Goal: Task Accomplishment & Management: Use online tool/utility

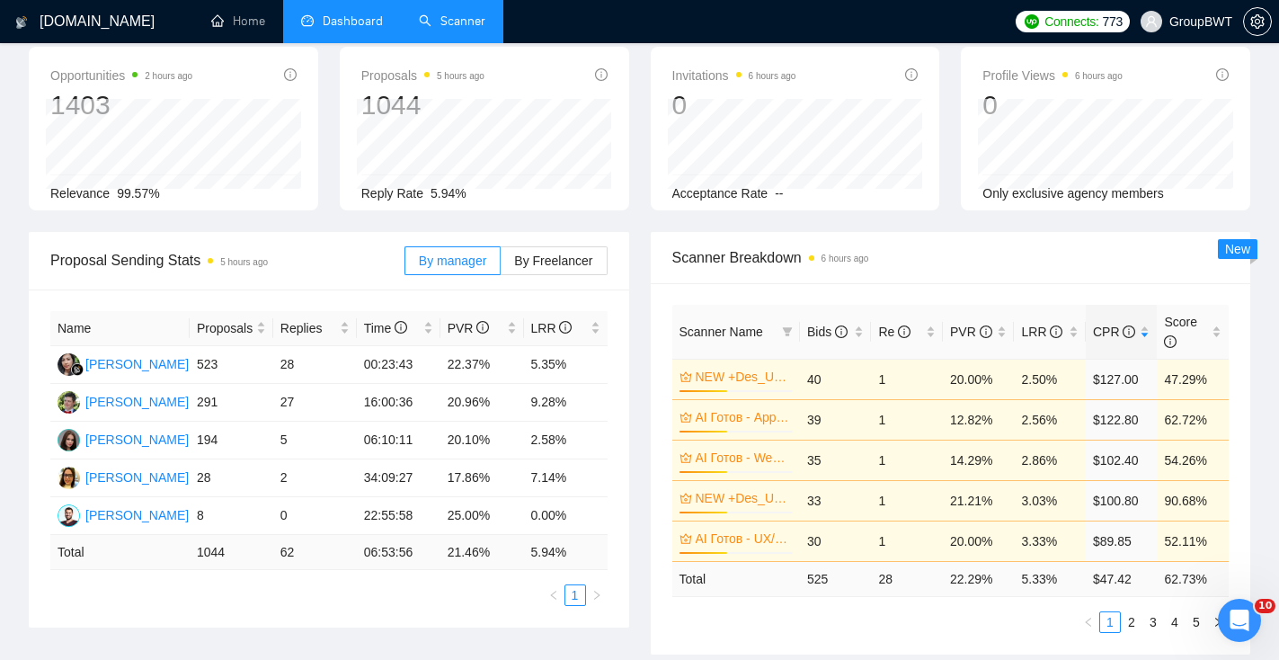
scroll to position [84, 0]
click at [467, 13] on link "Scanner" at bounding box center [452, 20] width 67 height 15
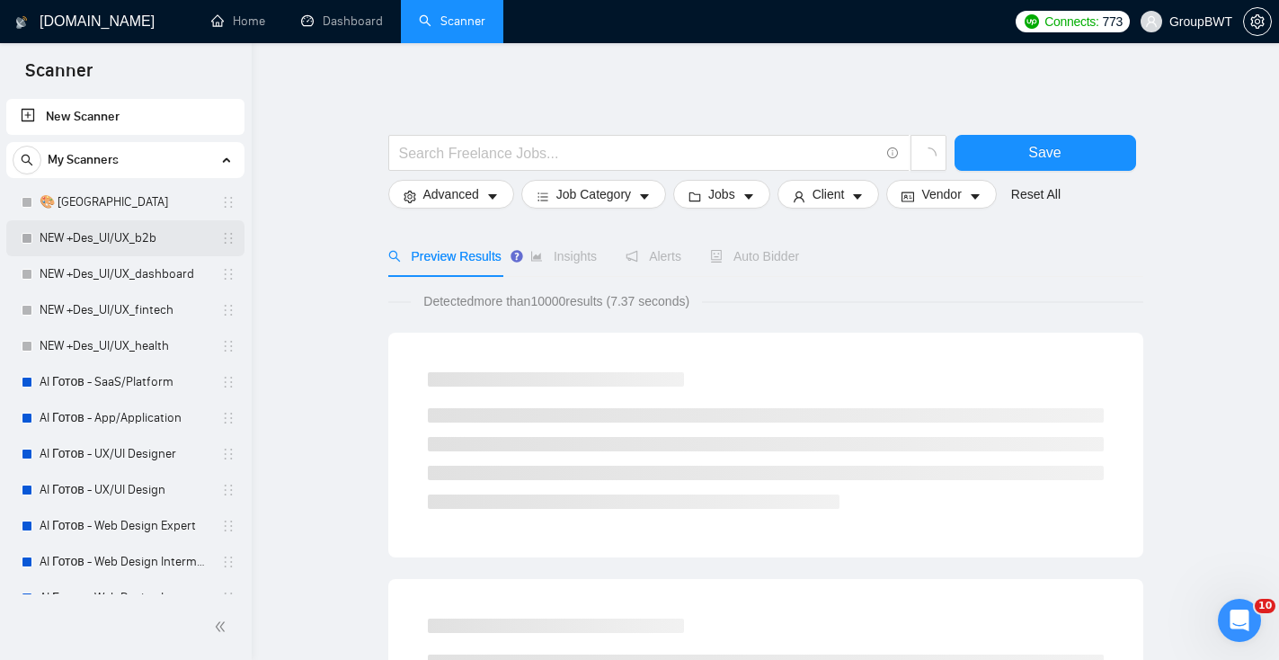
click at [134, 242] on link "NEW +Des_UI/UX_b2b" at bounding box center [125, 238] width 171 height 36
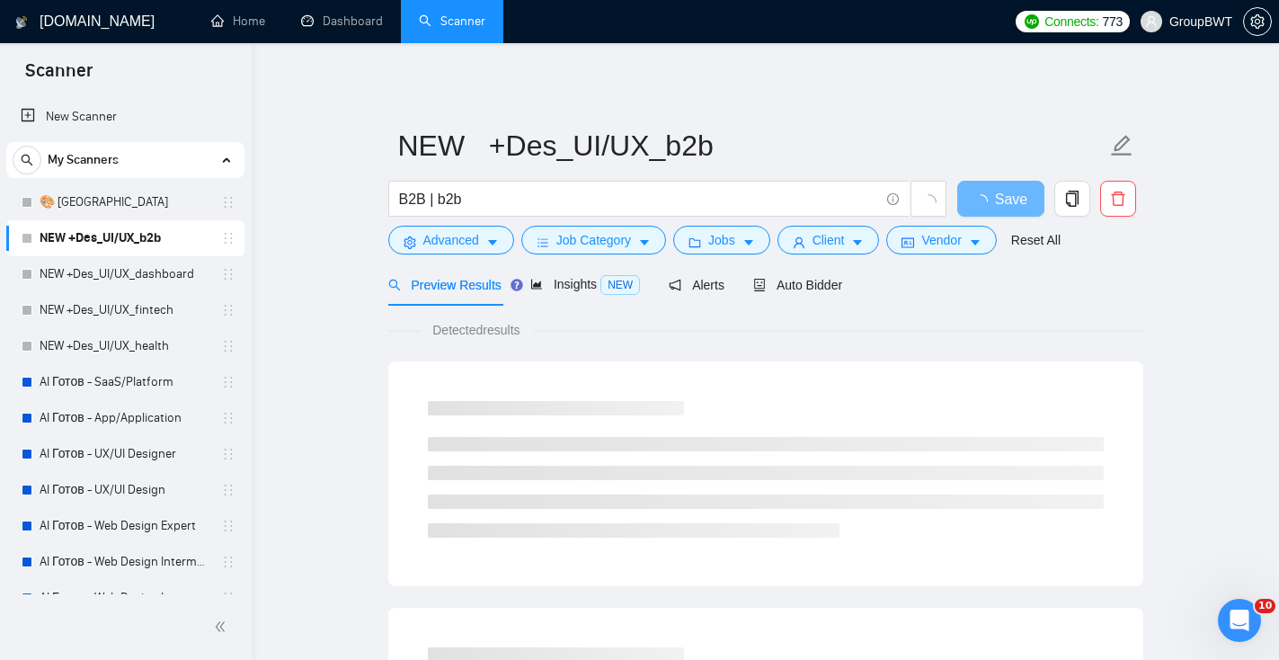
click at [850, 284] on div "Preview Results Insights NEW Alerts Auto Bidder" at bounding box center [765, 284] width 755 height 42
click at [840, 284] on span "Auto Bidder" at bounding box center [797, 285] width 89 height 14
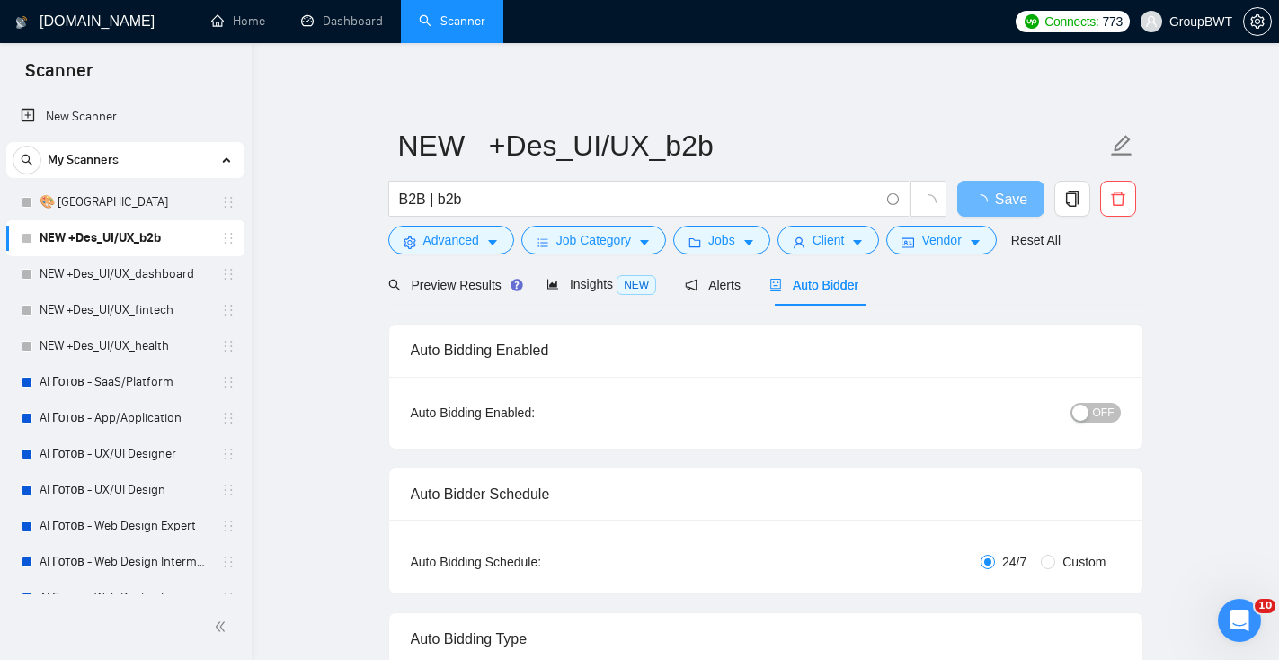
click at [1088, 406] on div "button" at bounding box center [1080, 413] width 16 height 16
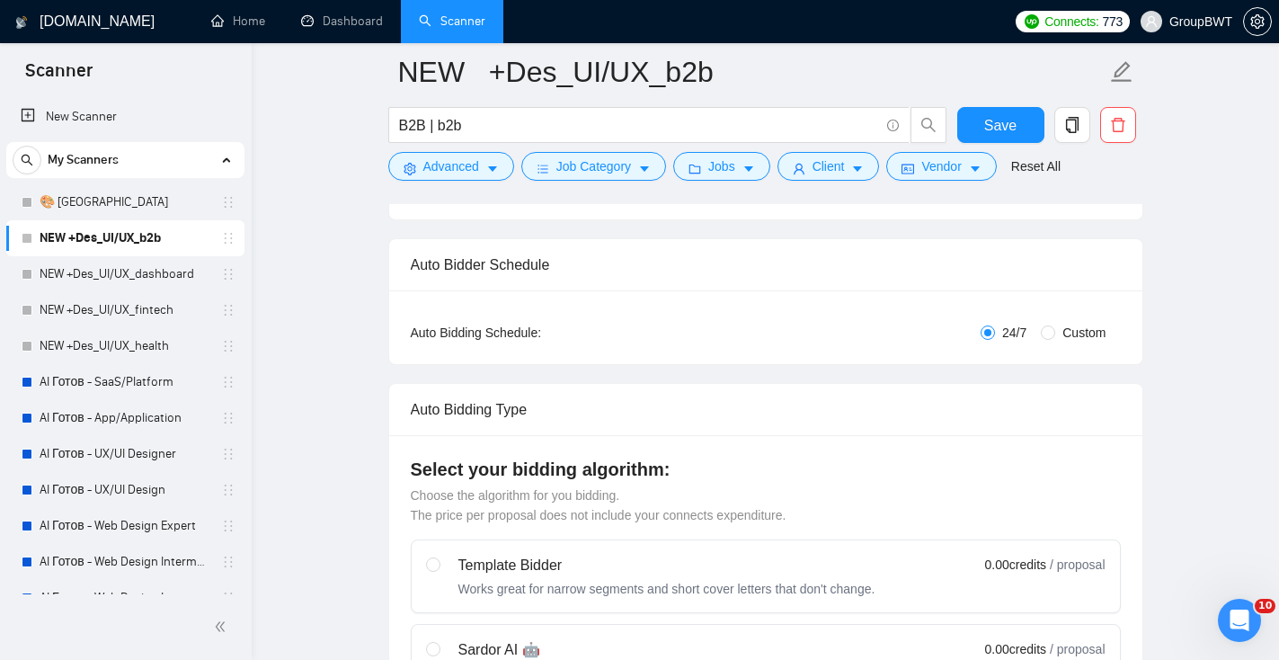
scroll to position [33, 0]
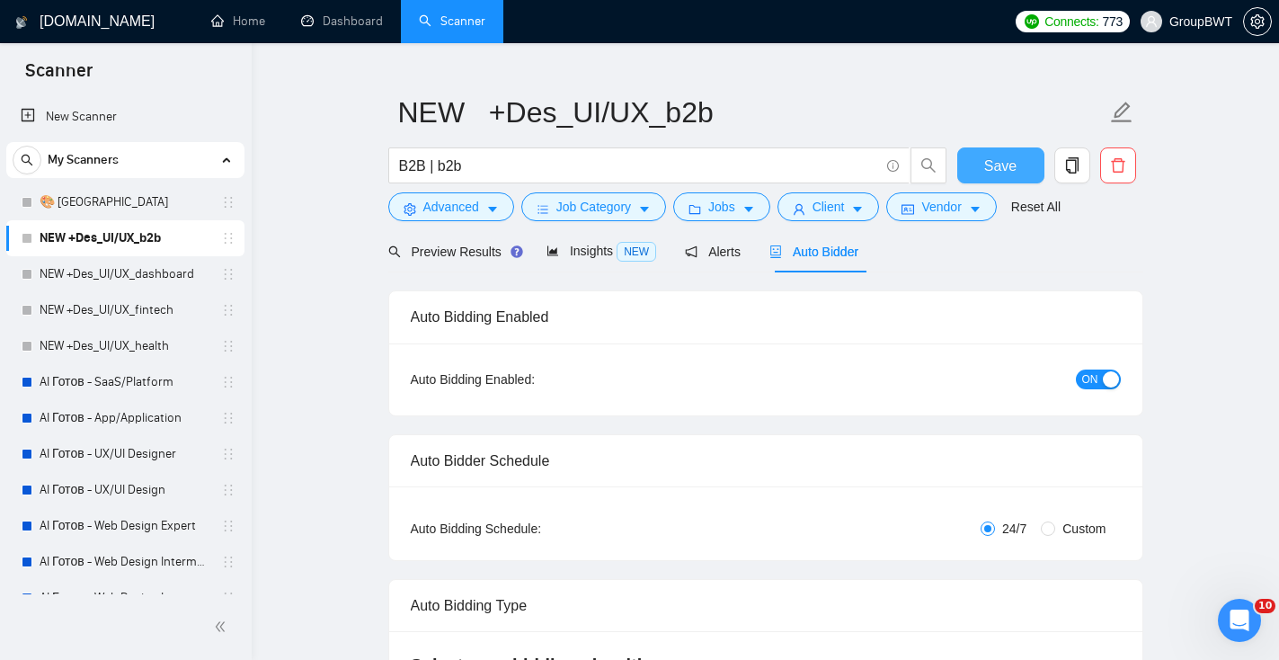
click at [1000, 176] on span "Save" at bounding box center [1000, 166] width 32 height 22
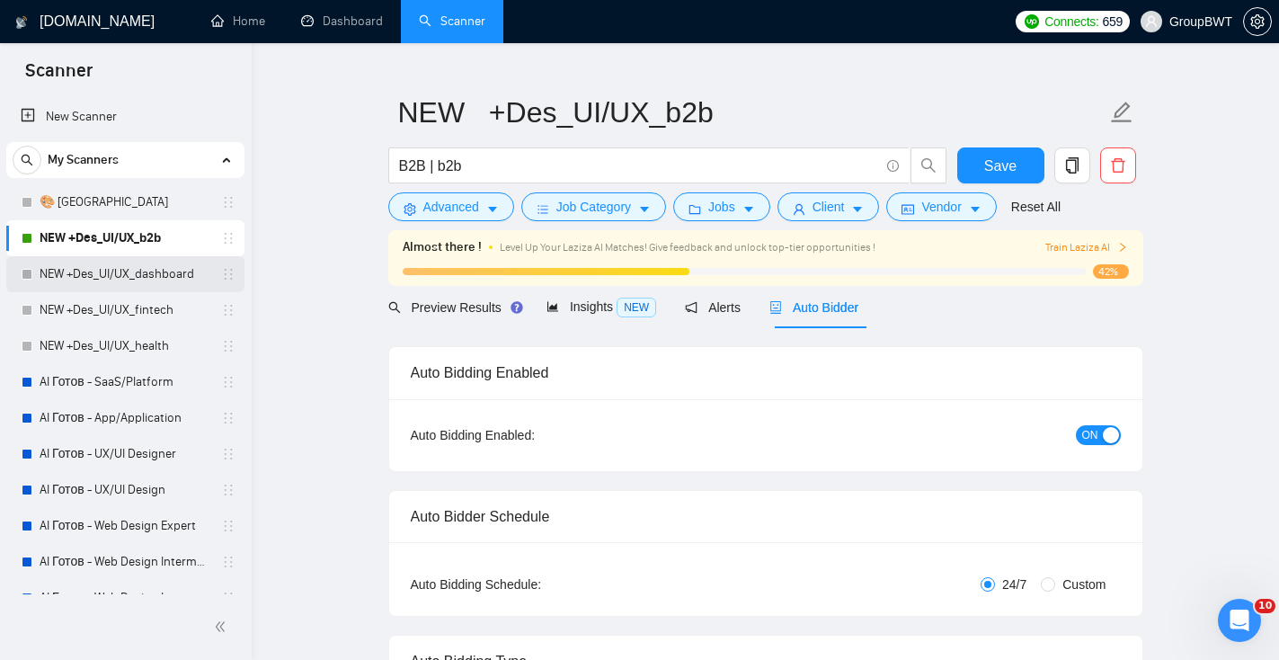
click at [170, 274] on link "NEW +Des_UI/UX_dashboard" at bounding box center [125, 274] width 171 height 36
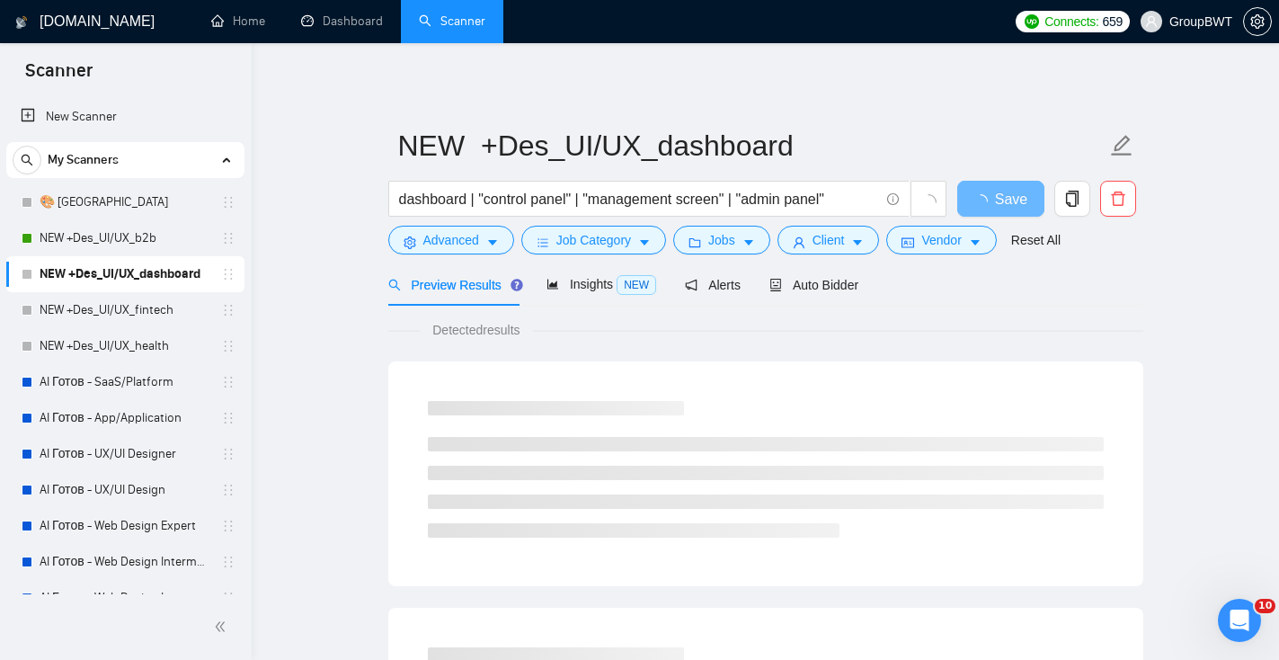
click at [841, 299] on div "Auto Bidder" at bounding box center [813, 284] width 89 height 42
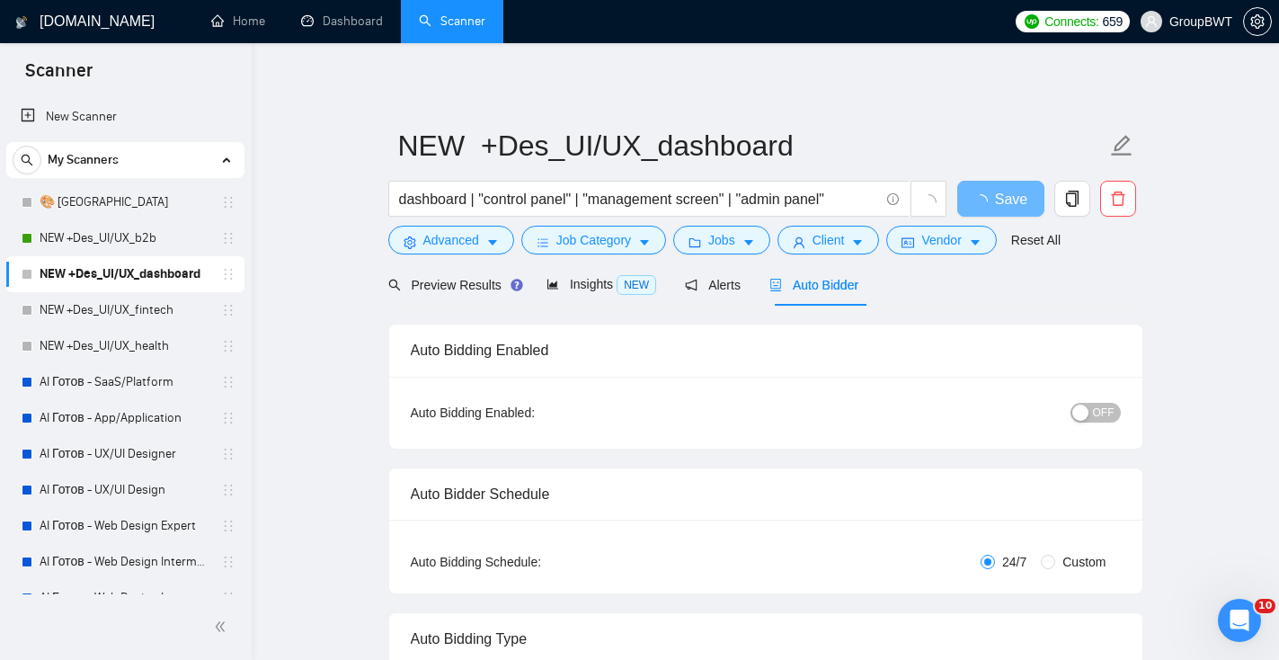
click at [1093, 408] on span "OFF" at bounding box center [1104, 413] width 22 height 20
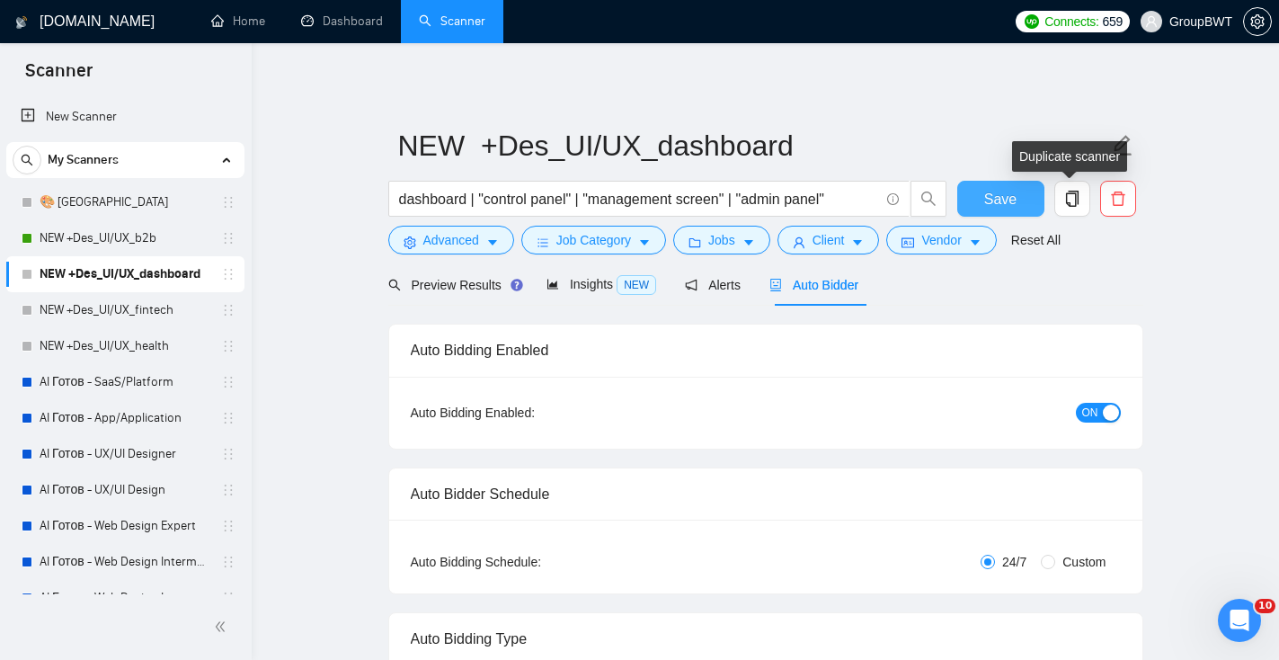
click at [1015, 203] on span "Save" at bounding box center [1000, 199] width 32 height 22
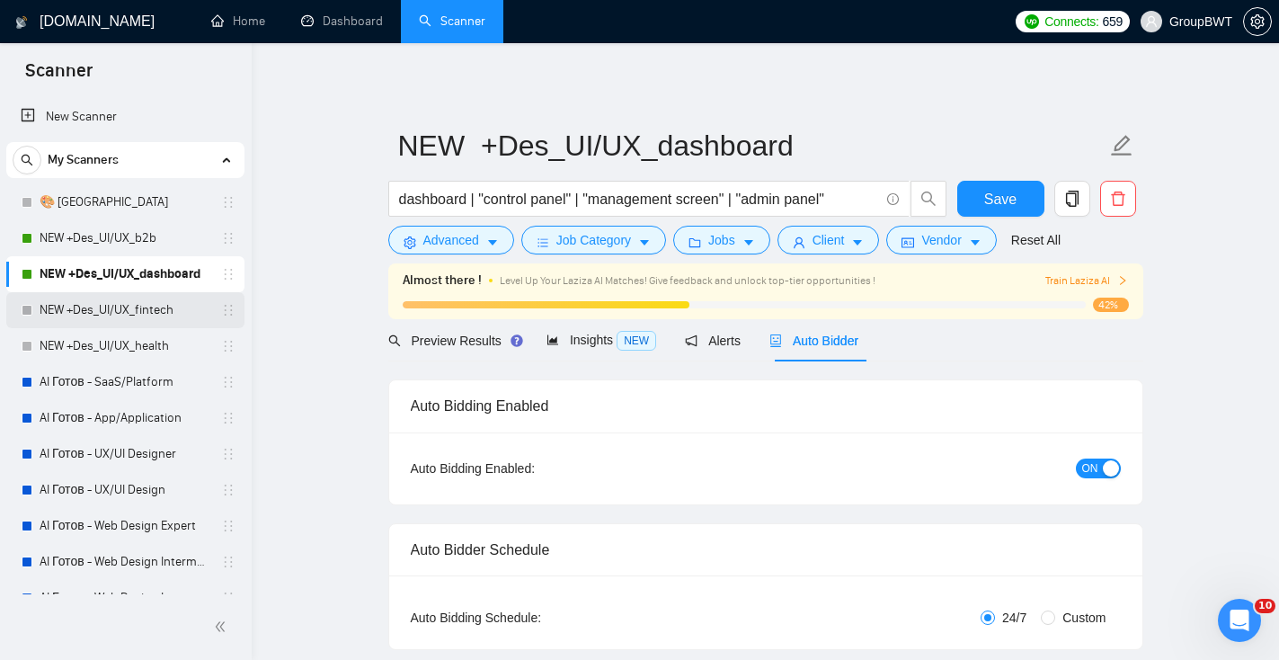
click at [116, 324] on link "NEW +Des_UI/UX_fintech" at bounding box center [125, 310] width 171 height 36
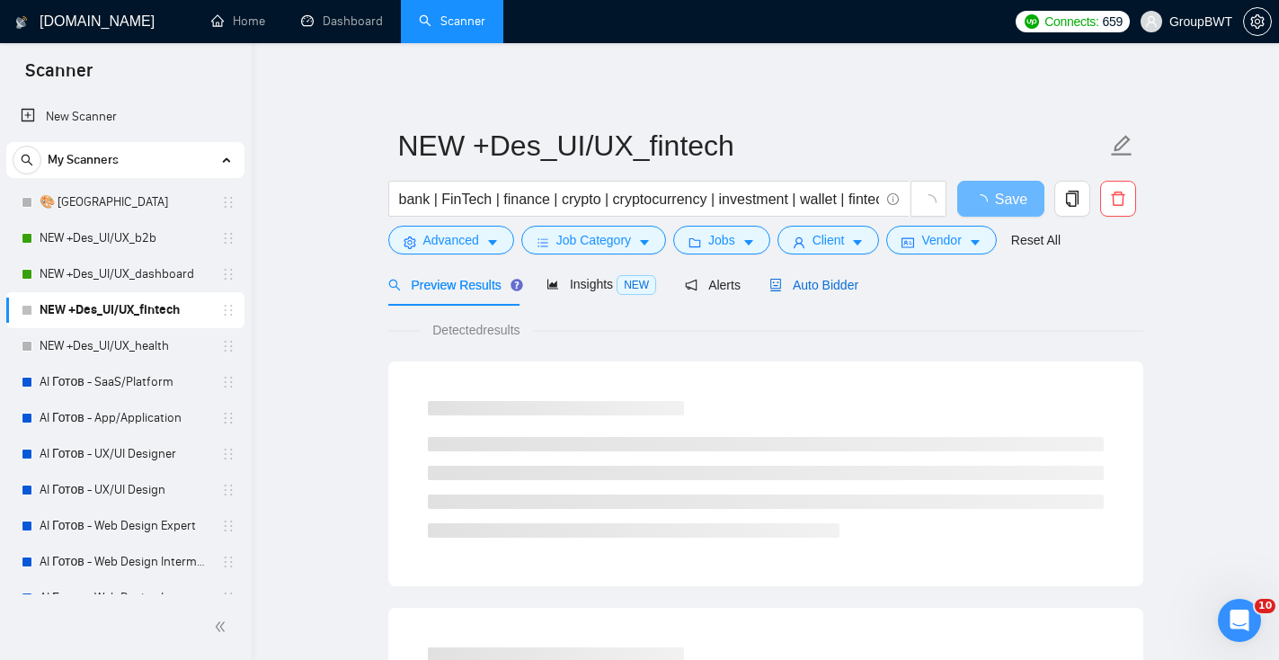
click at [858, 291] on span "Auto Bidder" at bounding box center [813, 285] width 89 height 14
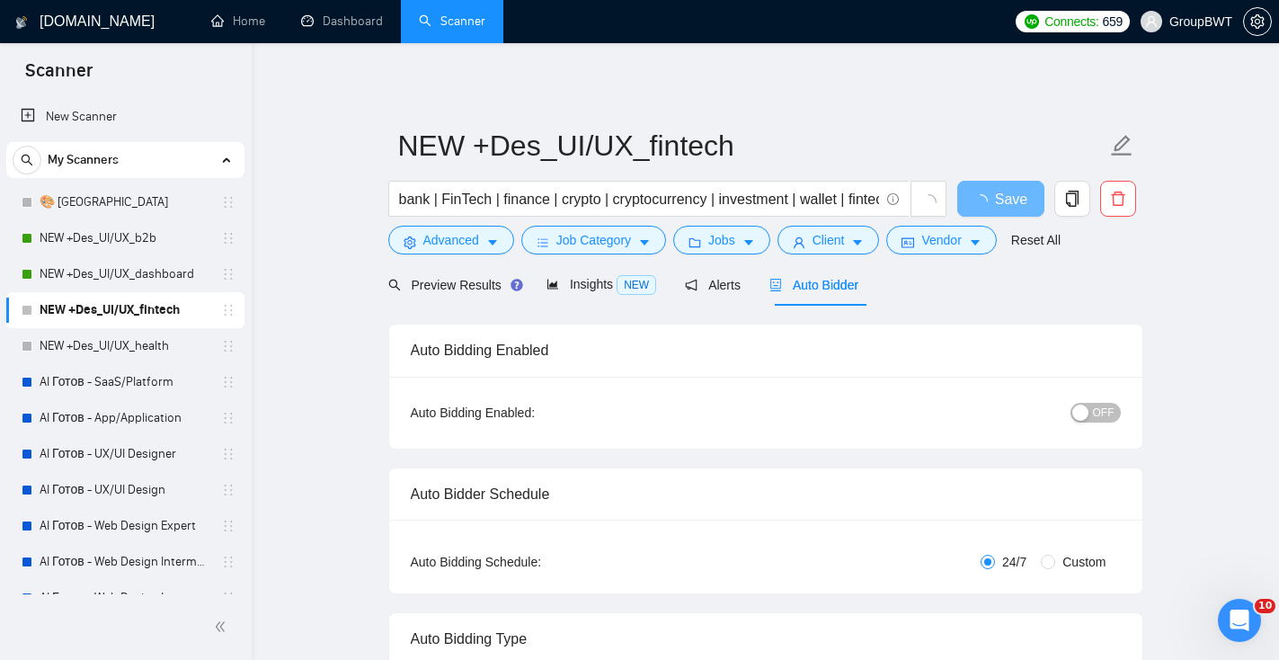
click at [1092, 414] on button "OFF" at bounding box center [1096, 413] width 50 height 20
click at [996, 202] on span "Save" at bounding box center [1000, 199] width 32 height 22
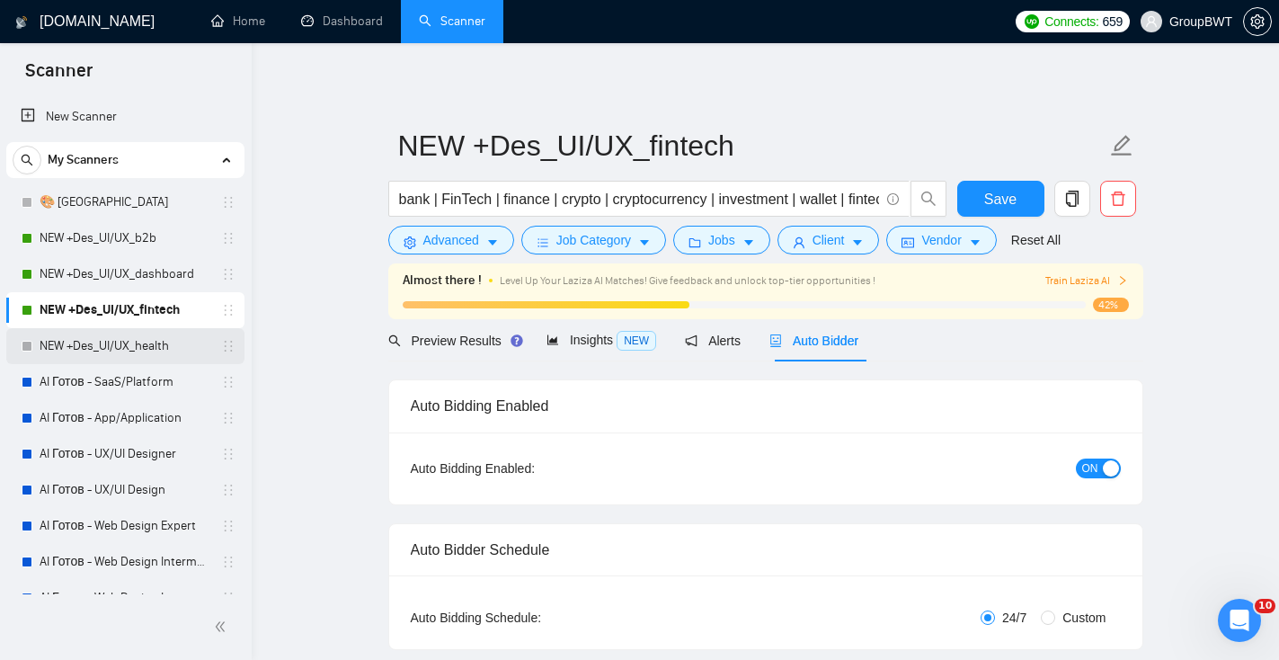
click at [176, 346] on link "NEW +Des_UI/UX_health" at bounding box center [125, 346] width 171 height 36
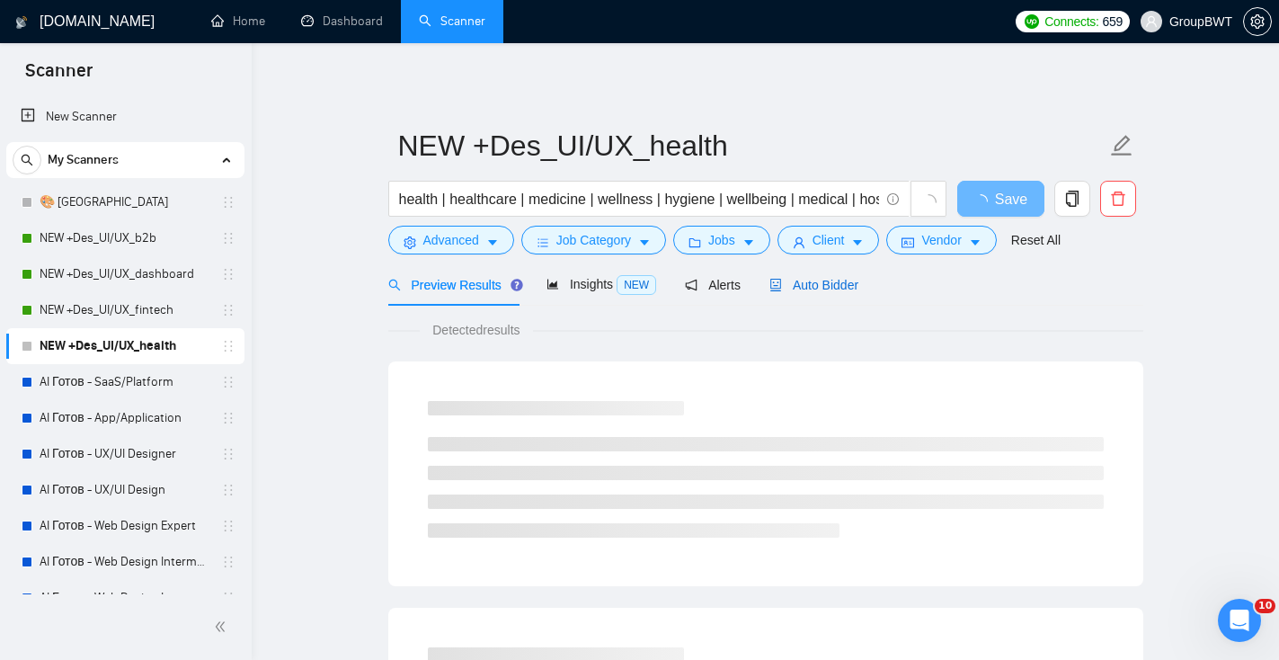
click at [858, 289] on span "Auto Bidder" at bounding box center [813, 285] width 89 height 14
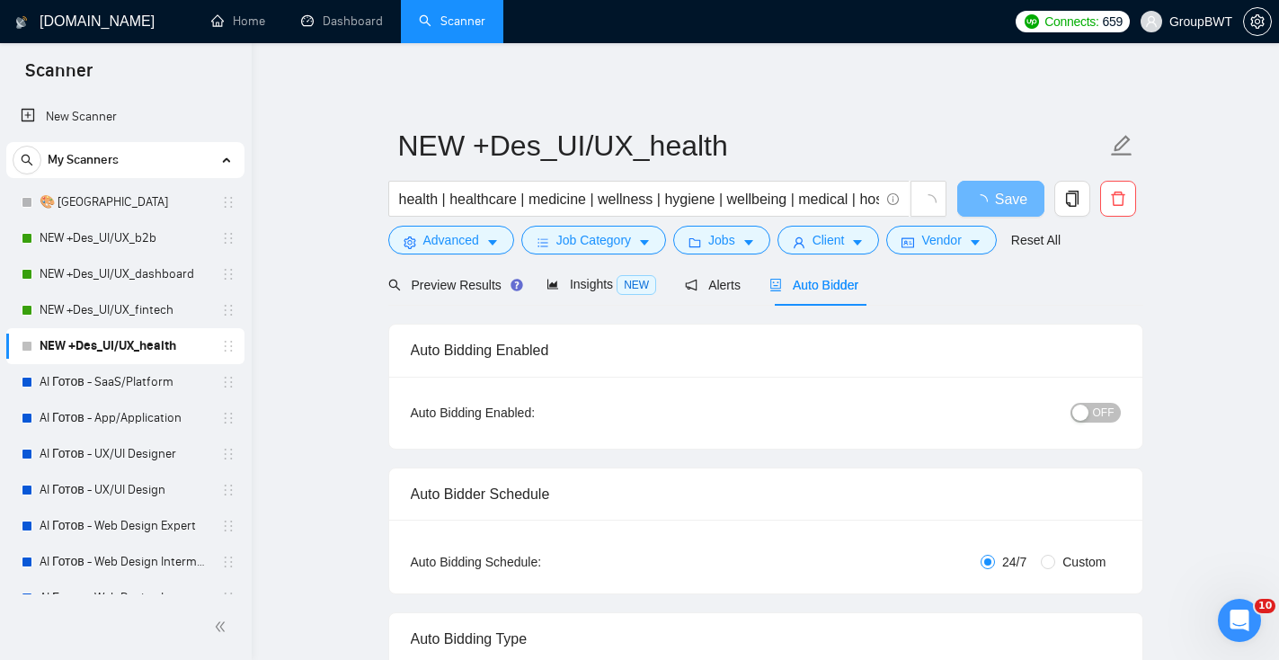
click at [1080, 412] on div "button" at bounding box center [1080, 413] width 16 height 16
click at [1010, 194] on span "Save" at bounding box center [1000, 199] width 32 height 22
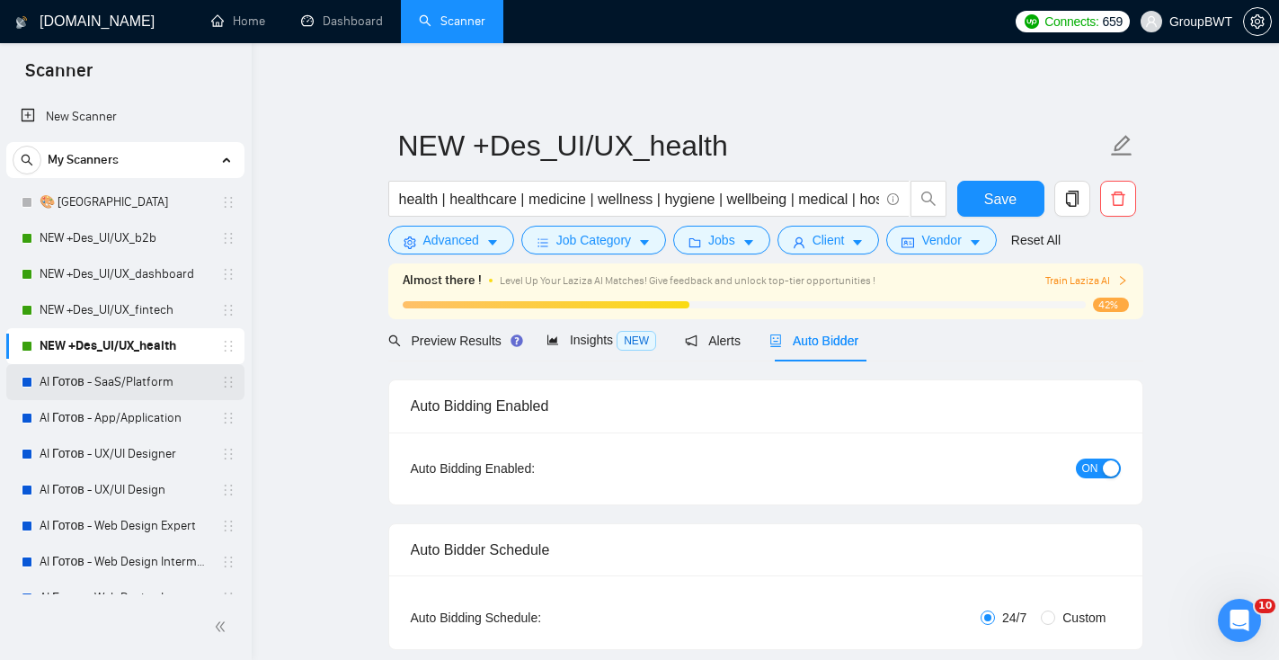
click at [156, 378] on link "AI Готов - SaaS/Platform" at bounding box center [125, 382] width 171 height 36
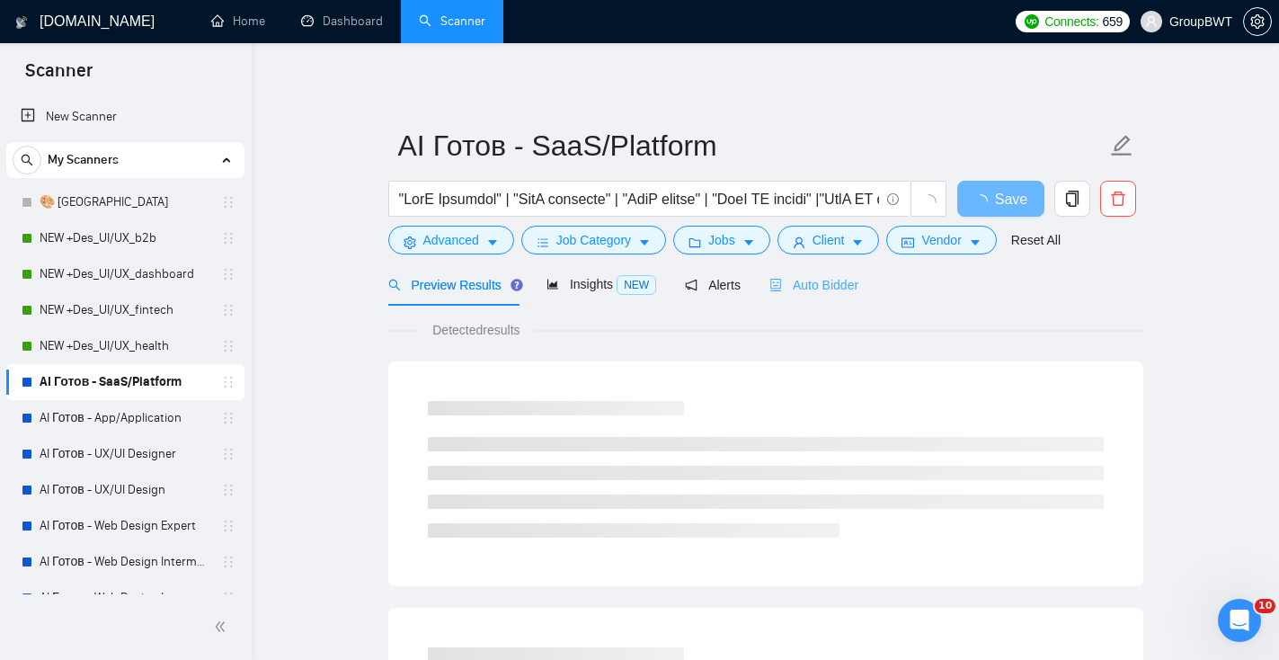
click at [828, 299] on div "Auto Bidder" at bounding box center [813, 284] width 89 height 42
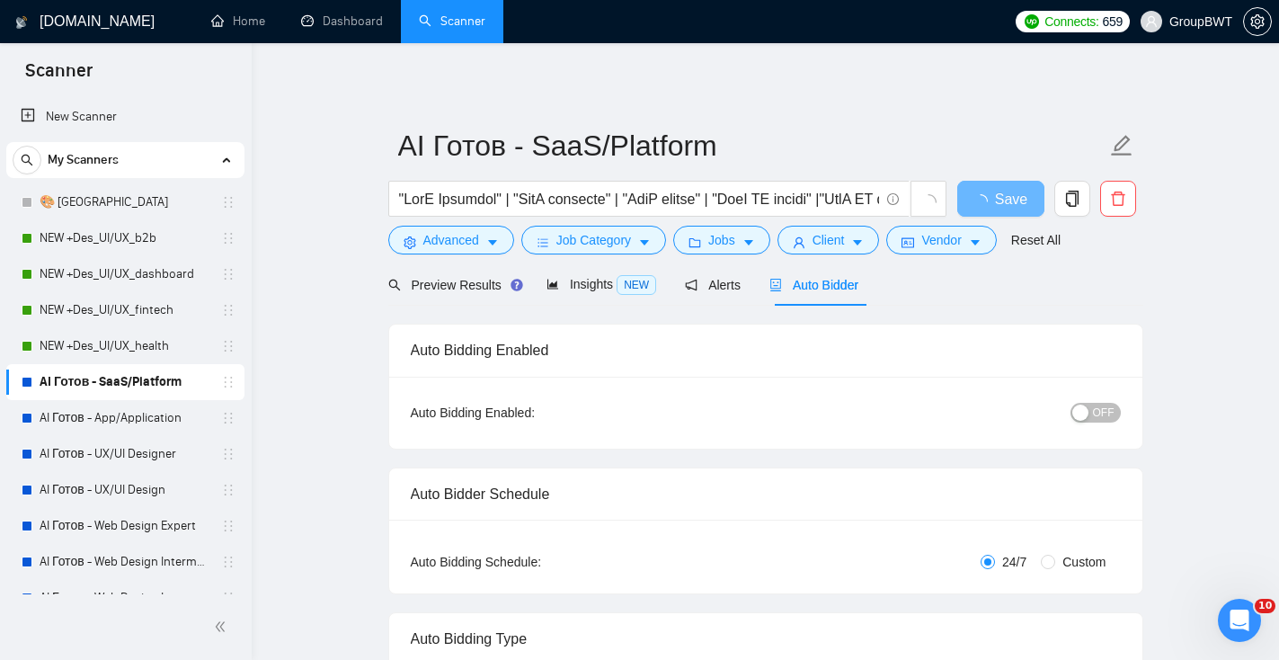
click at [1107, 414] on span "OFF" at bounding box center [1104, 413] width 22 height 20
click at [982, 208] on button "Save" at bounding box center [1000, 199] width 87 height 36
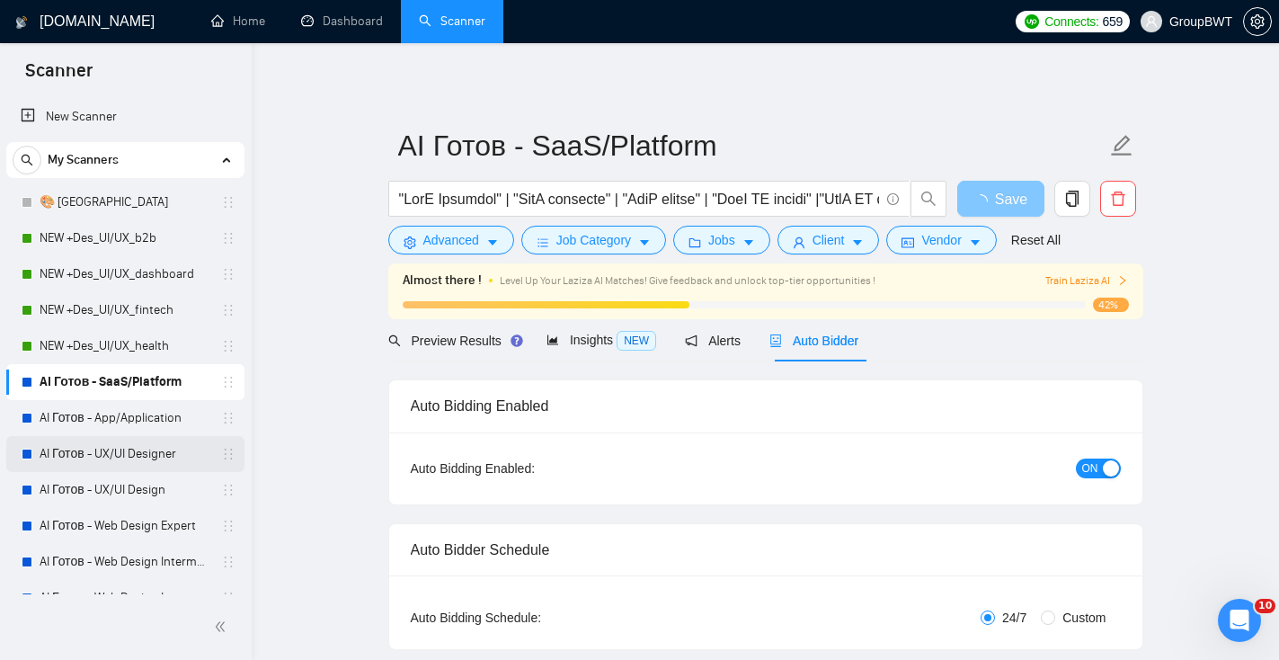
scroll to position [95, 0]
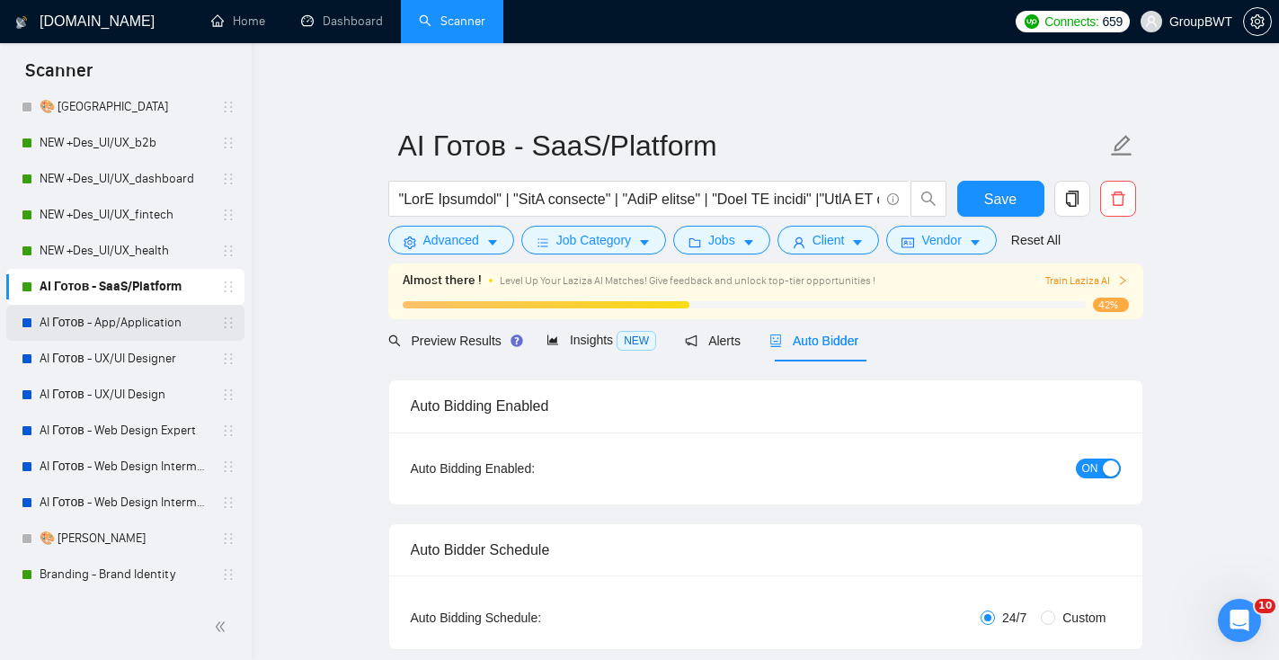
click at [111, 320] on link "AI Готов - App/Application" at bounding box center [125, 323] width 171 height 36
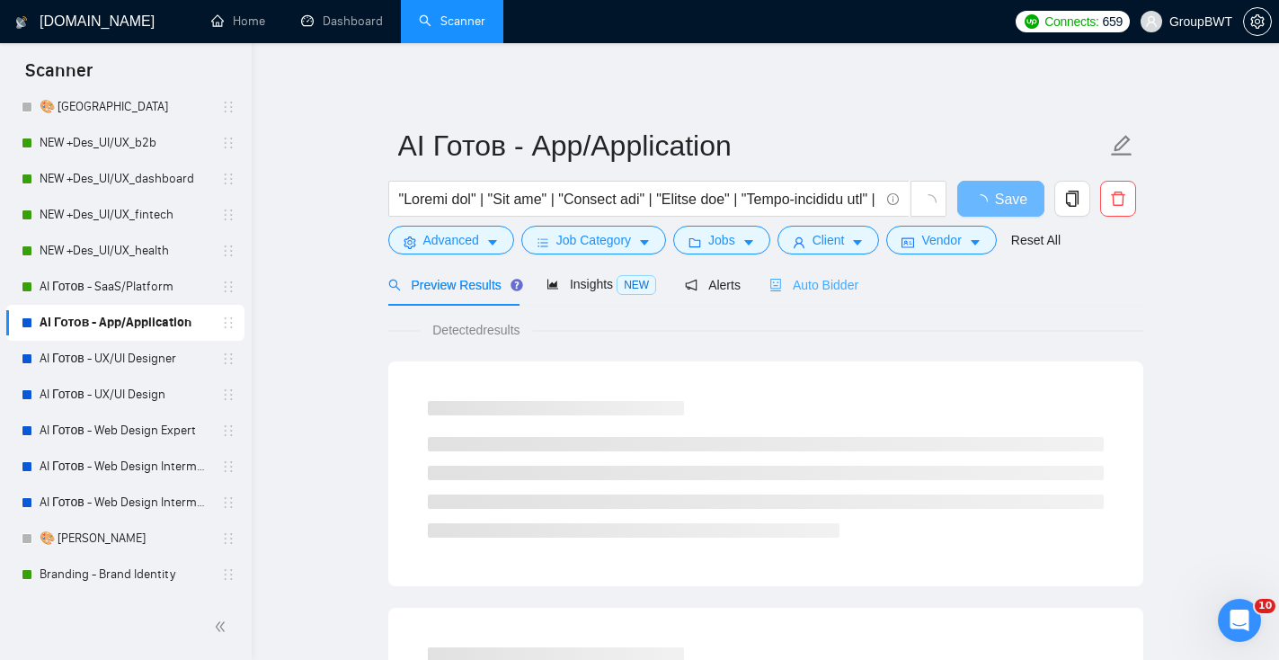
click at [853, 299] on div "Auto Bidder" at bounding box center [813, 284] width 89 height 42
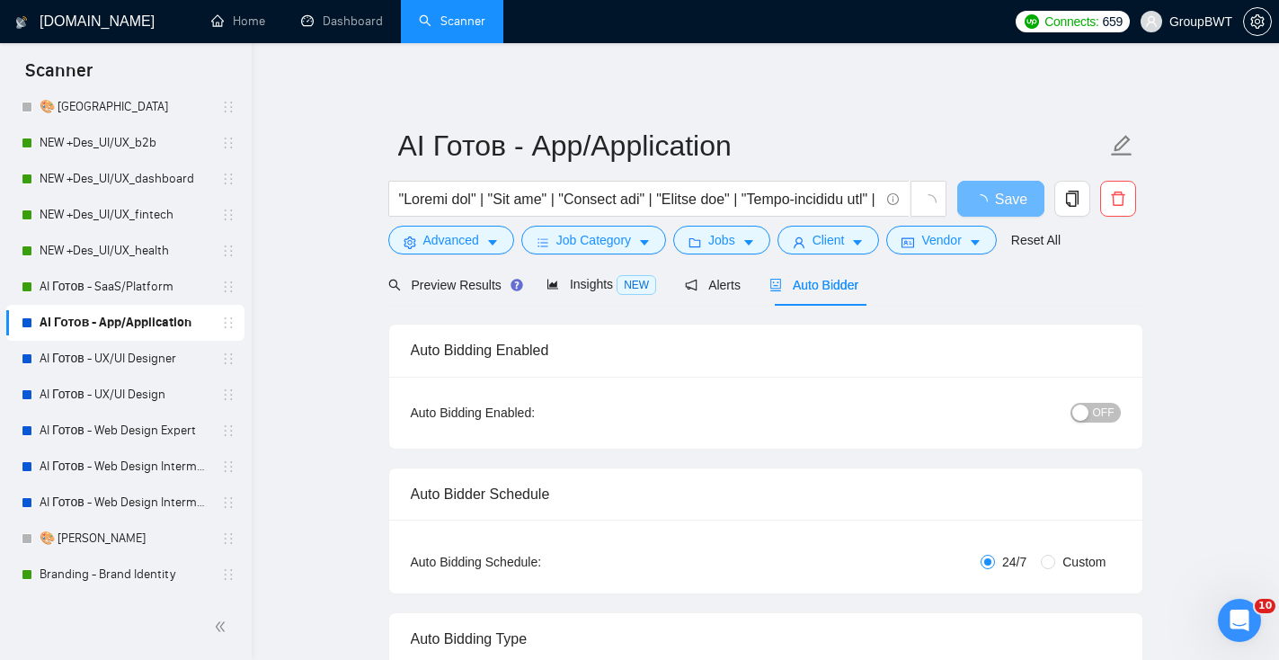
click at [1086, 419] on div "button" at bounding box center [1080, 413] width 16 height 16
click at [980, 209] on button "Save" at bounding box center [1000, 199] width 87 height 36
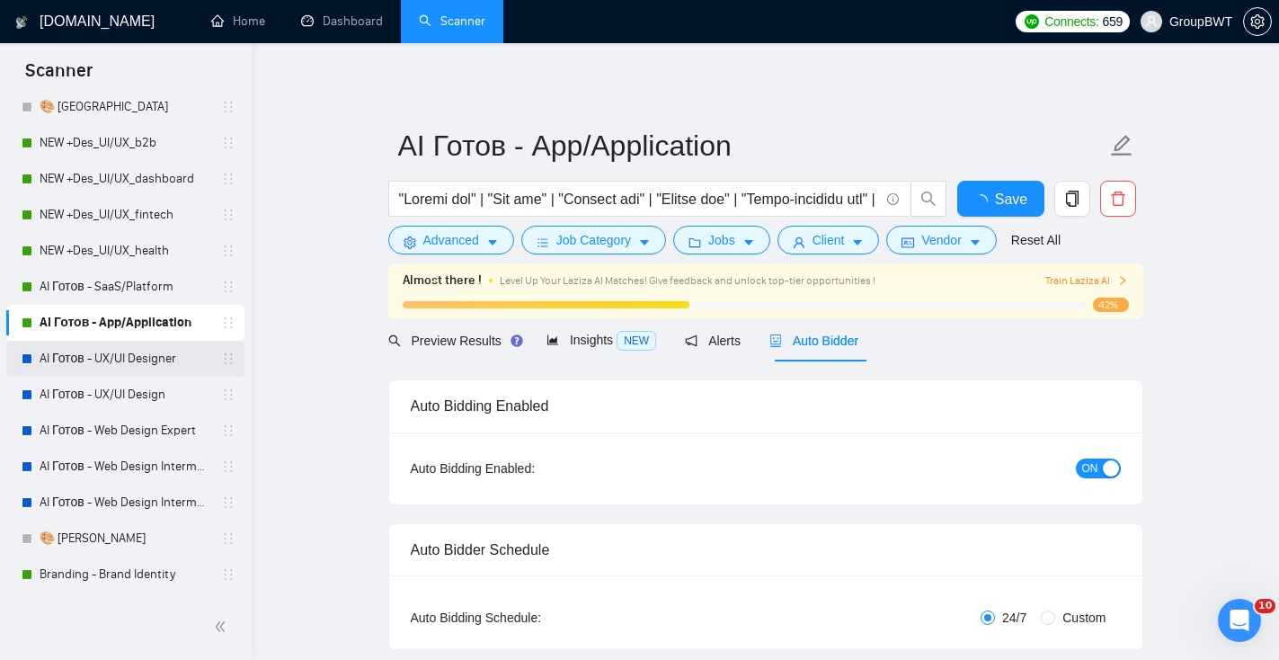
click at [169, 367] on link "AI Готов - UX/UI Designer" at bounding box center [125, 359] width 171 height 36
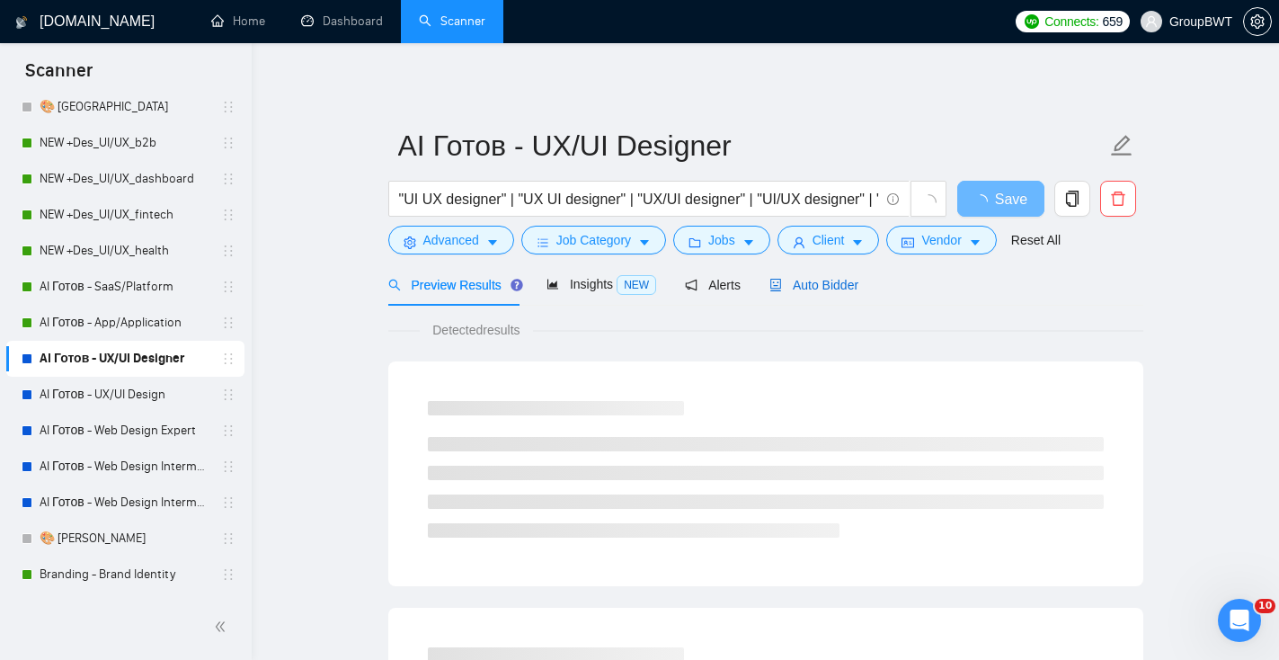
click at [858, 281] on span "Auto Bidder" at bounding box center [813, 285] width 89 height 14
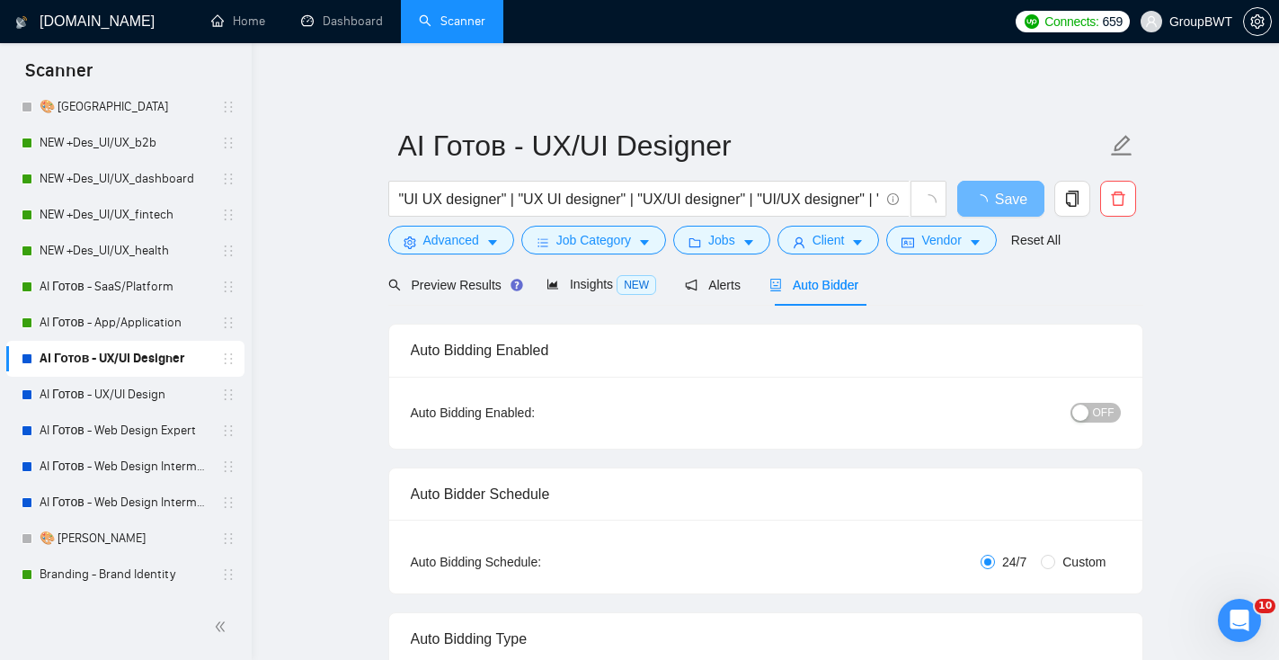
click at [1108, 416] on span "OFF" at bounding box center [1104, 413] width 22 height 20
click at [990, 205] on span "Save" at bounding box center [1000, 199] width 32 height 22
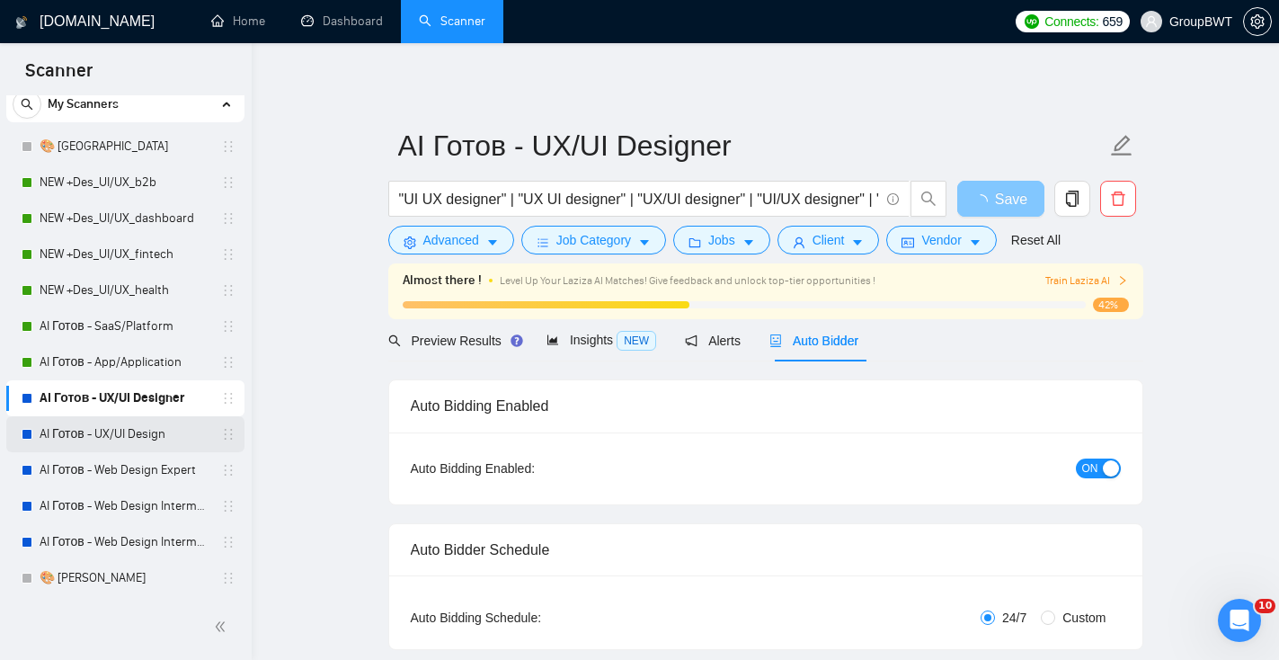
scroll to position [47, 0]
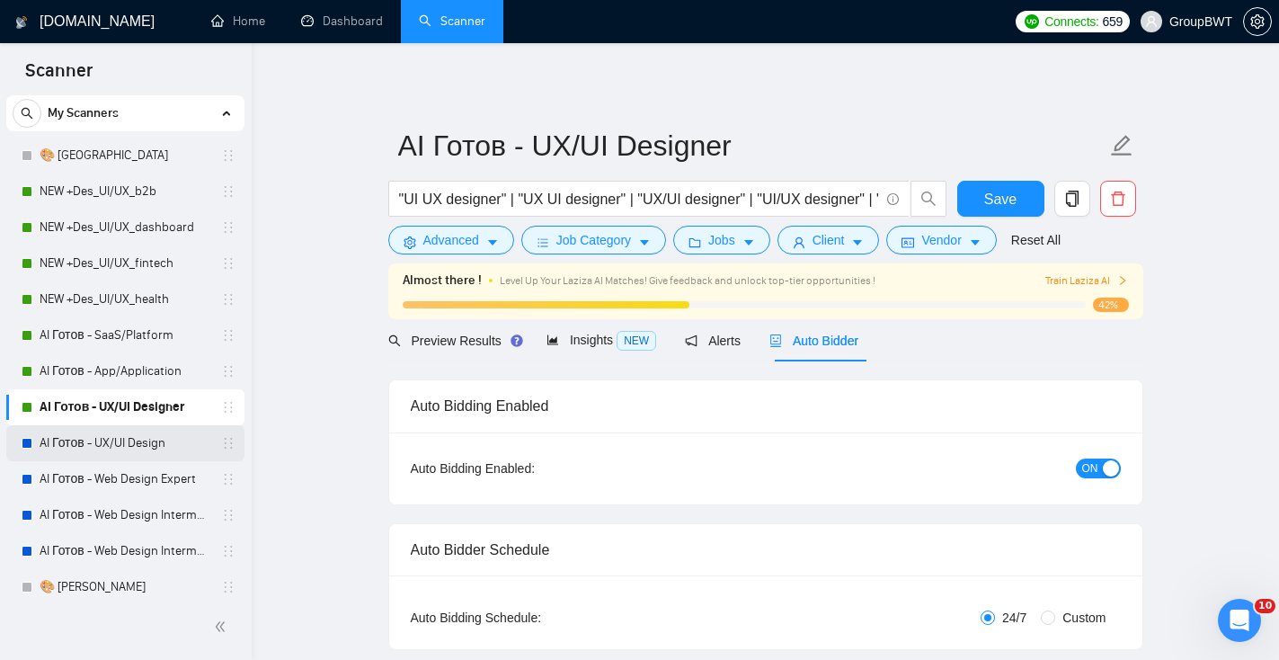
click at [104, 434] on link "AI Готов - UX/UI Design" at bounding box center [125, 443] width 171 height 36
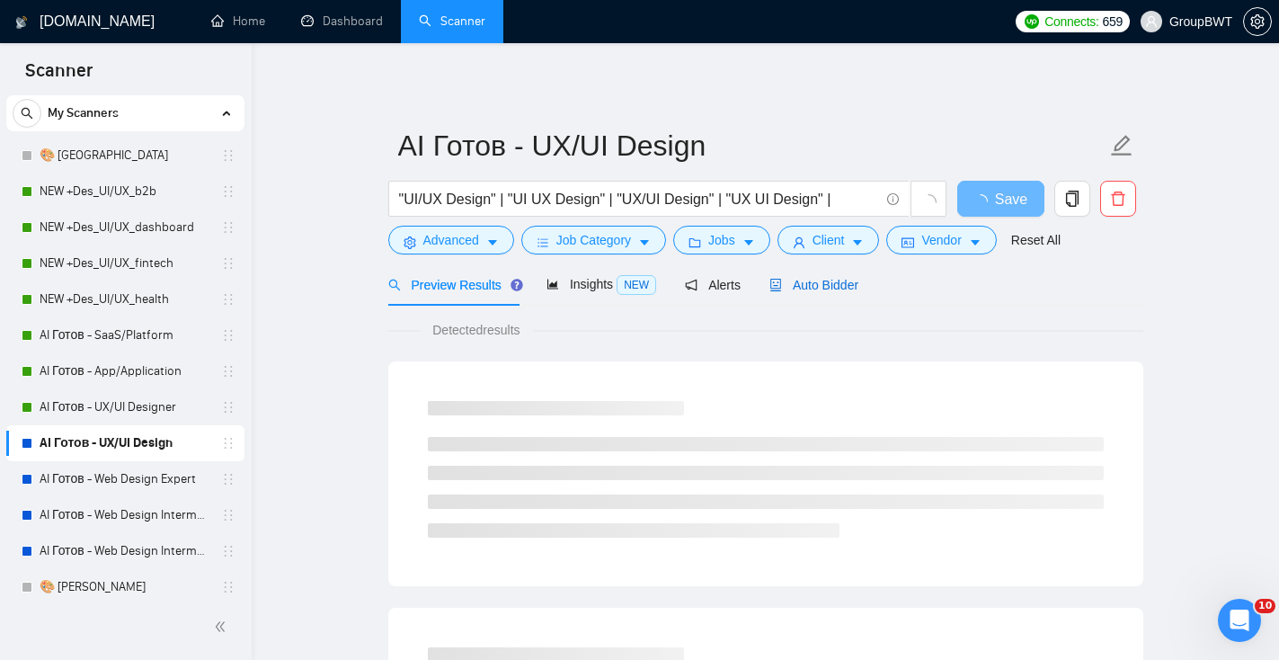
click at [839, 282] on span "Auto Bidder" at bounding box center [813, 285] width 89 height 14
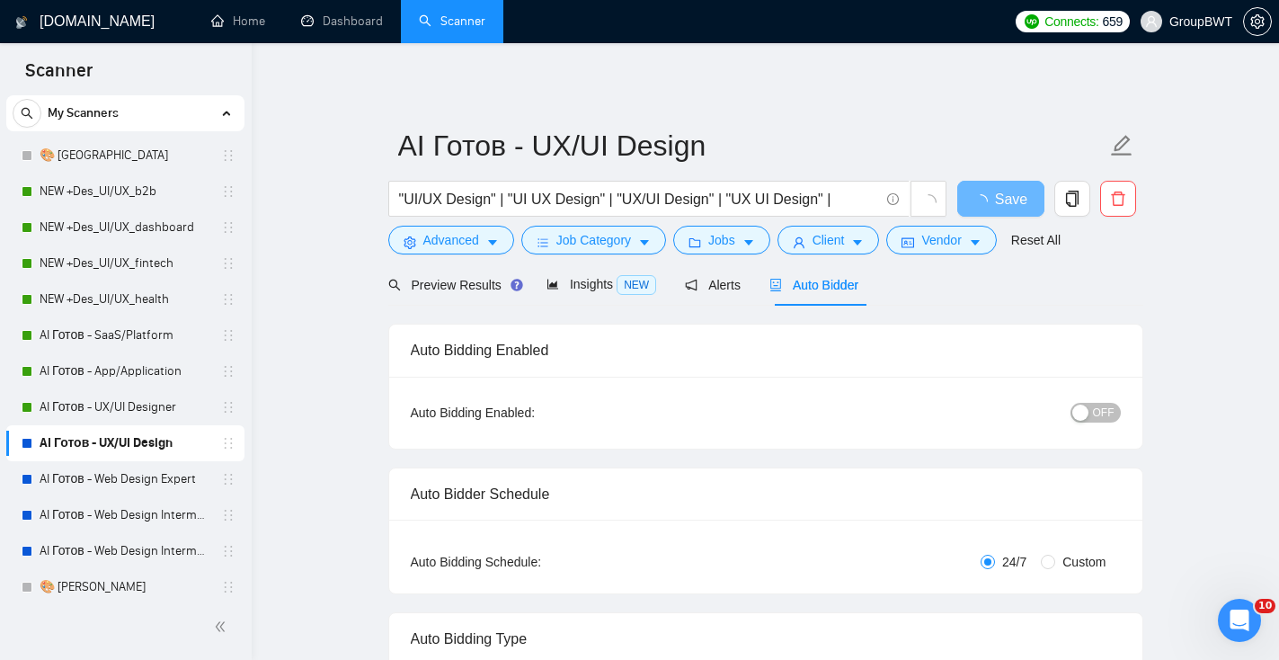
click at [1104, 414] on span "OFF" at bounding box center [1104, 413] width 22 height 20
click at [995, 200] on span "Save" at bounding box center [1000, 199] width 32 height 22
click at [175, 479] on link "AI Готов - Web Design Expert" at bounding box center [125, 479] width 171 height 36
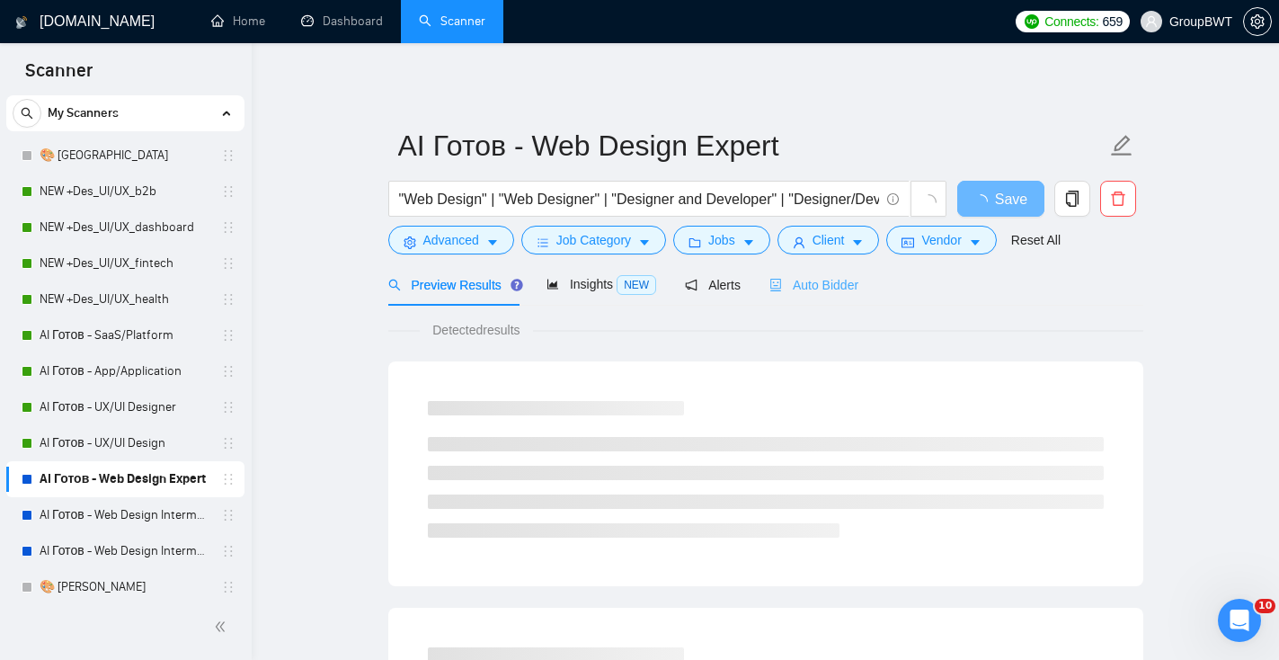
click at [840, 297] on div "Auto Bidder" at bounding box center [813, 284] width 89 height 42
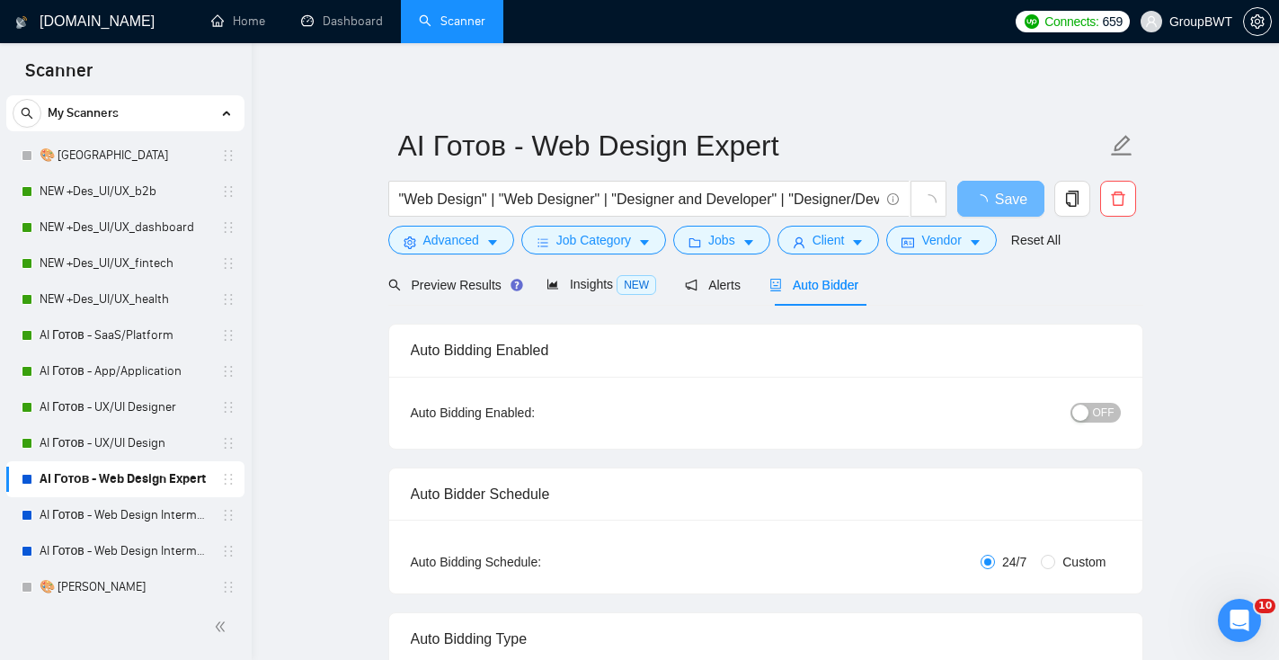
click at [1099, 421] on span "OFF" at bounding box center [1104, 413] width 22 height 20
click at [1018, 196] on button "Save" at bounding box center [1000, 199] width 87 height 36
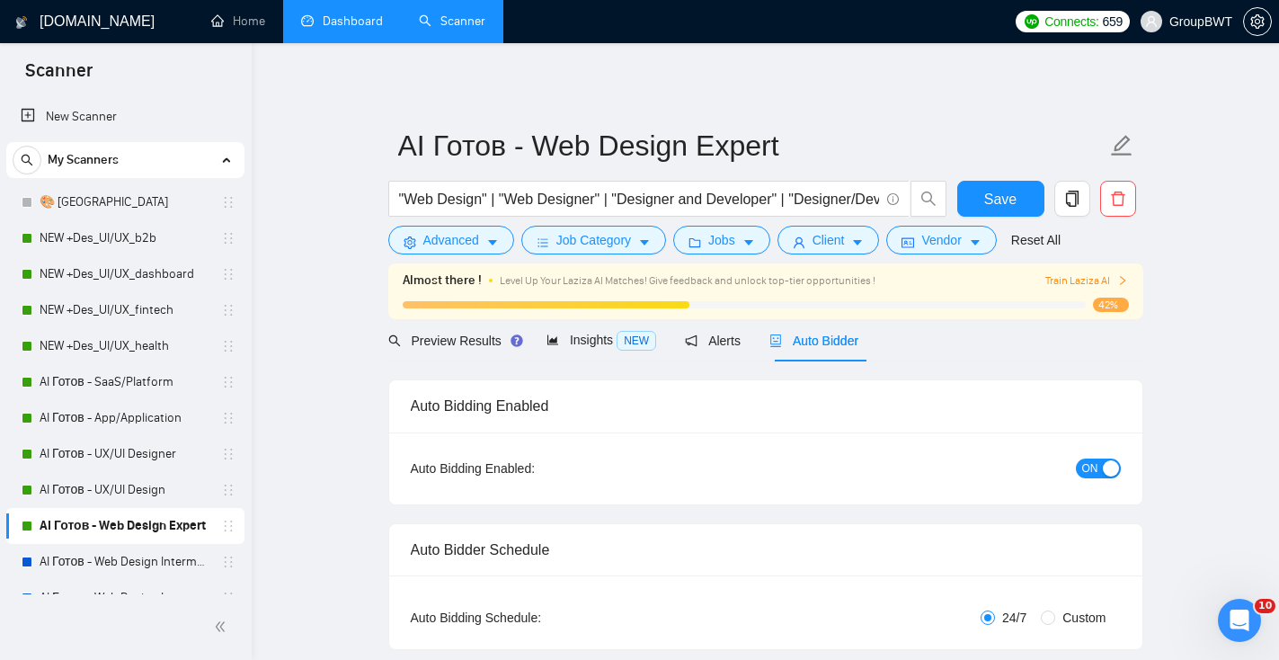
click at [317, 29] on link "Dashboard" at bounding box center [342, 20] width 82 height 15
